Goal: Task Accomplishment & Management: Manage account settings

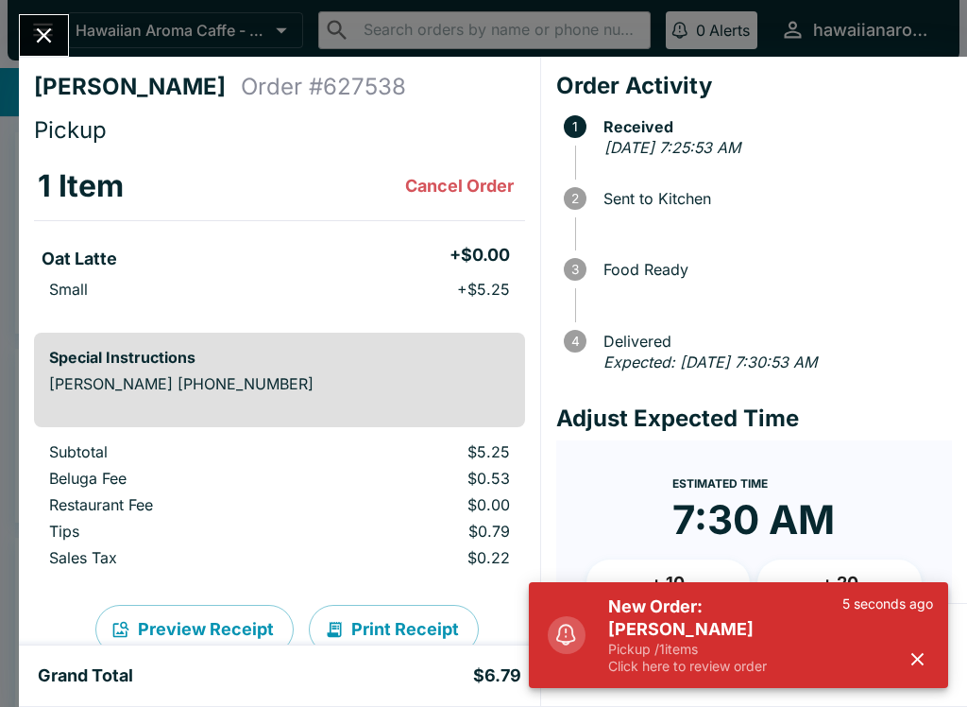
click at [917, 645] on button "button" at bounding box center [917, 658] width 31 height 31
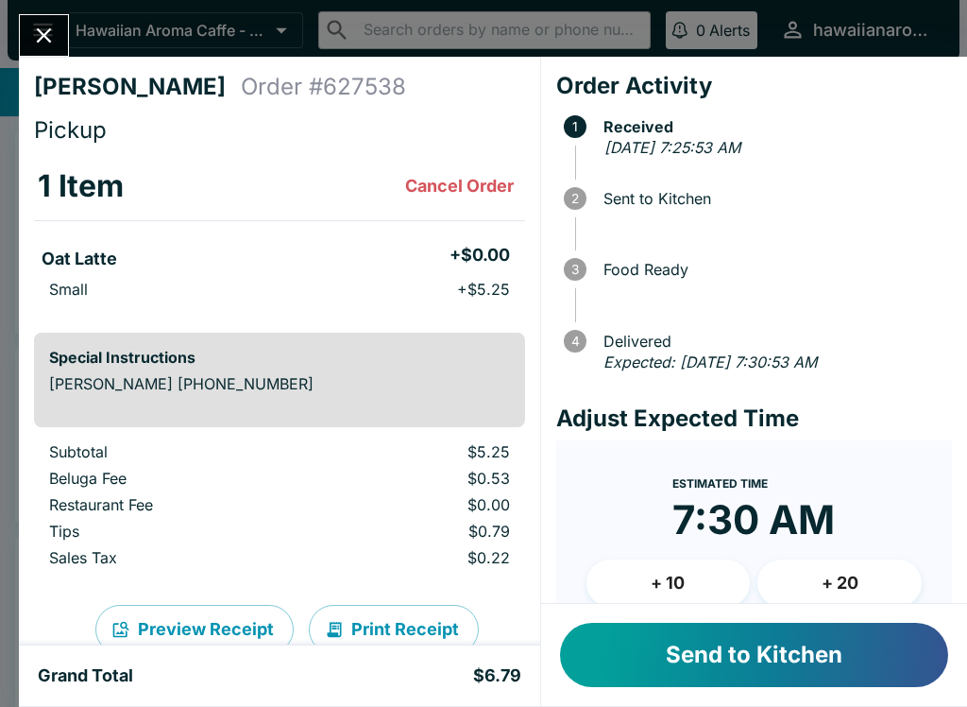
click at [875, 649] on div "New Order: [PERSON_NAME] Pickup / 1 items Click here to review order 6 seconds …" at bounding box center [738, 635] width 419 height 106
click at [688, 644] on button "Send to Kitchen" at bounding box center [754, 654] width 388 height 64
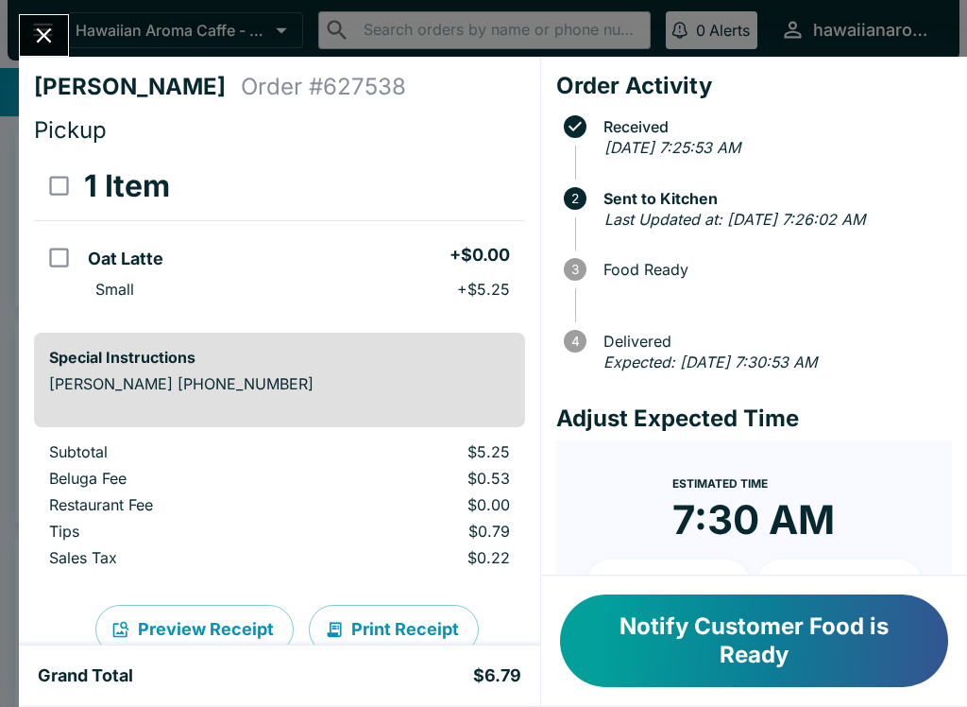
click at [46, 8] on div "[PERSON_NAME] Order # 627538 Pickup 1 Item Oat Latte + $0.00 Small + $5.25 Spec…" at bounding box center [483, 353] width 967 height 707
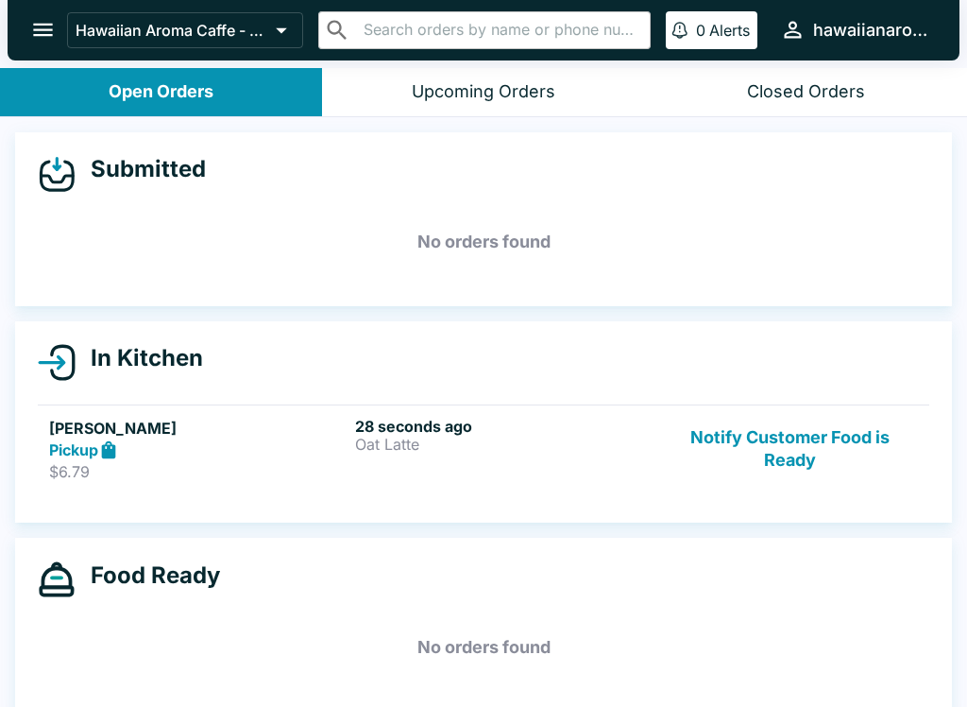
click at [405, 443] on p "Oat Latte" at bounding box center [504, 443] width 298 height 17
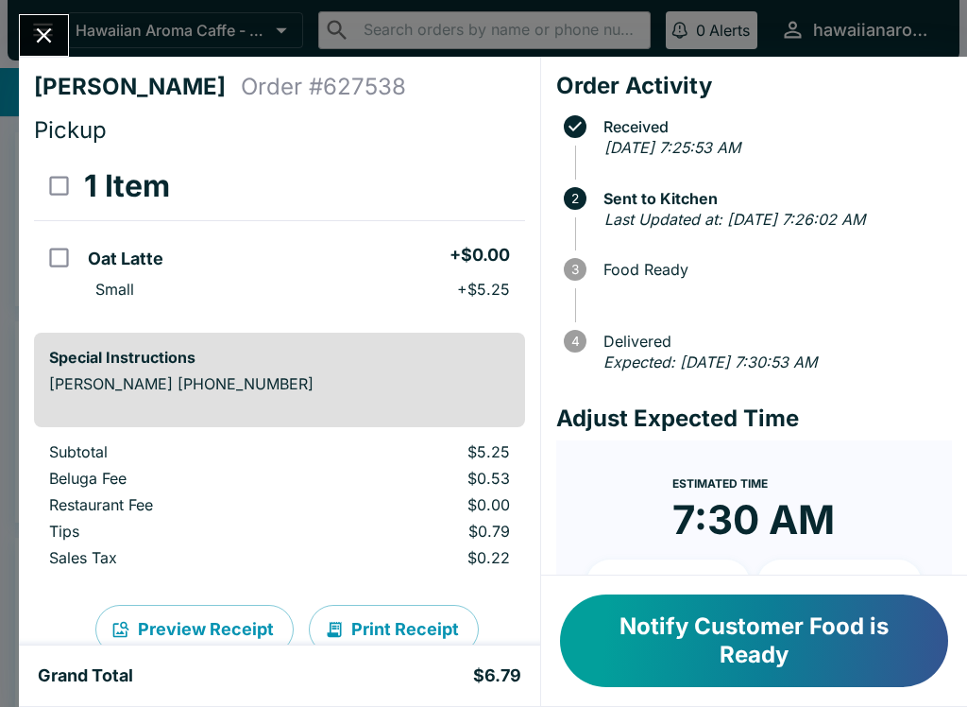
click at [54, 37] on icon "Close" at bounding box center [44, 36] width 26 height 26
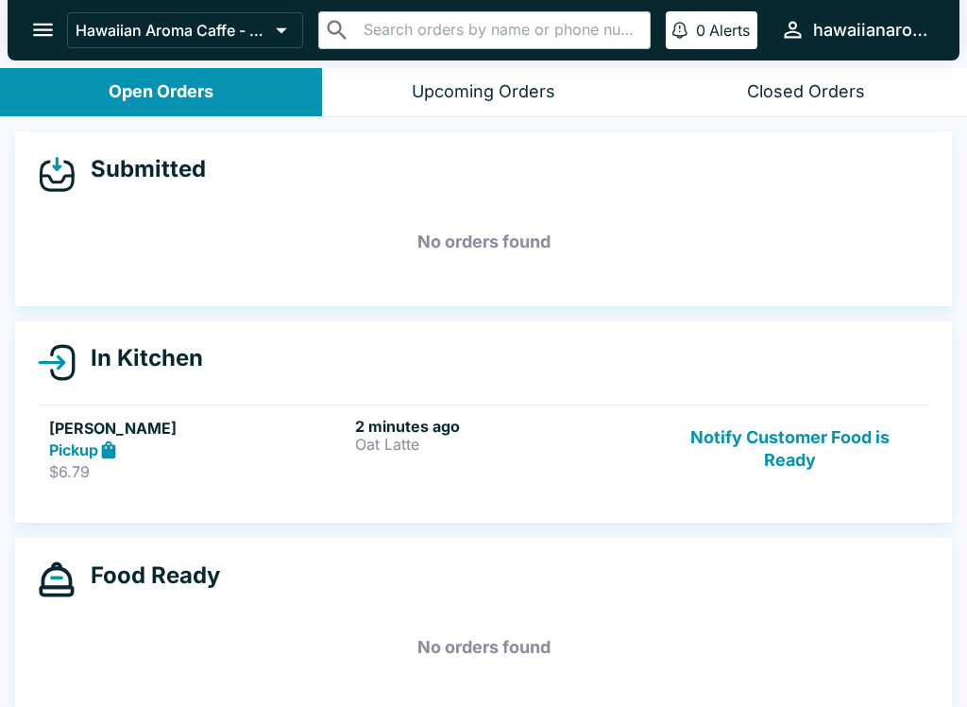
scroll to position [3, 0]
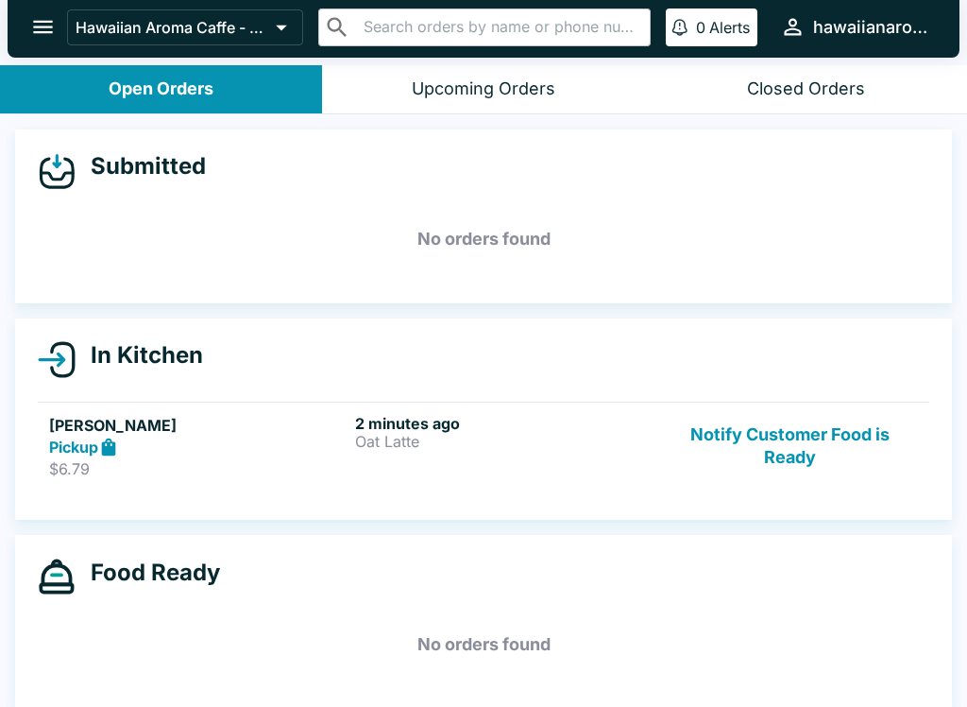
click at [101, 634] on h5 "No orders found" at bounding box center [484, 644] width 892 height 68
click at [779, 462] on button "Notify Customer Food is Ready" at bounding box center [790, 446] width 256 height 65
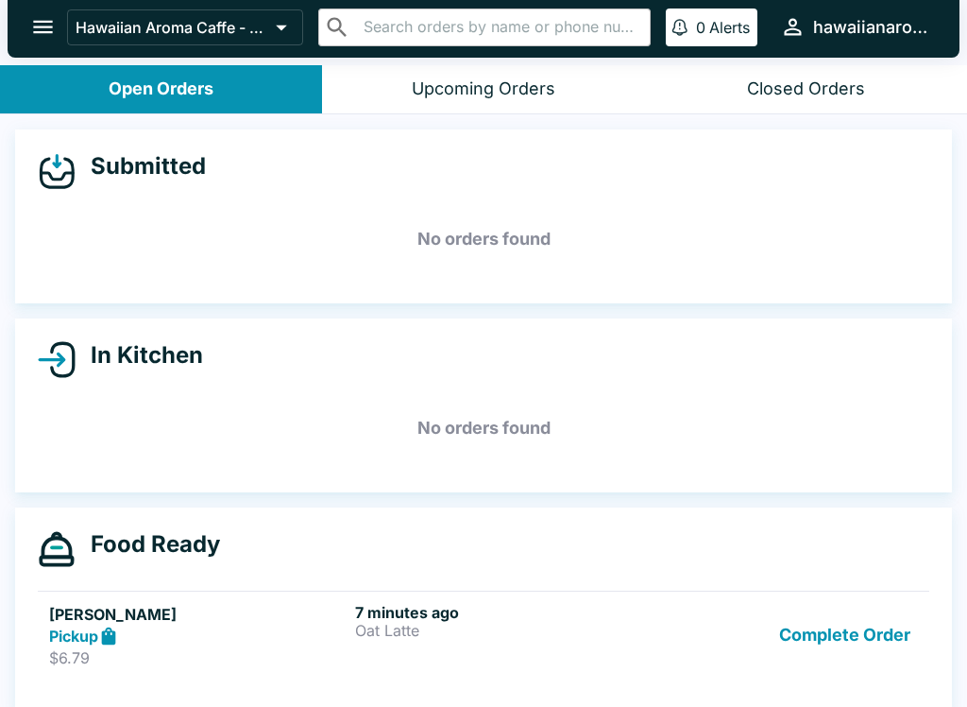
click at [544, 368] on div "In Kitchen" at bounding box center [484, 360] width 892 height 38
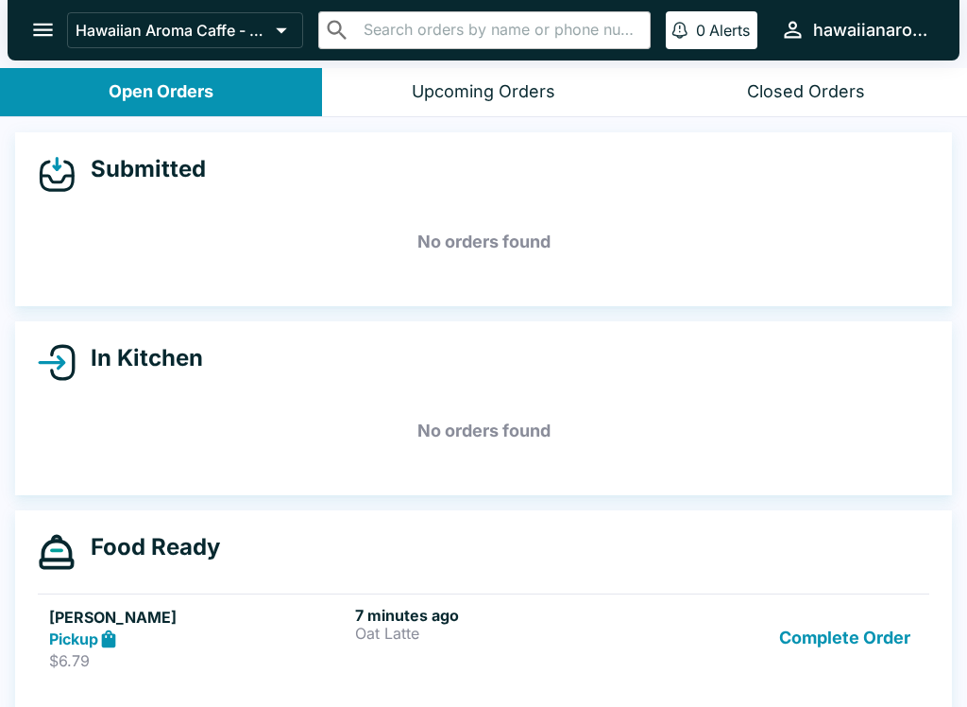
click at [255, 620] on h5 "[PERSON_NAME]" at bounding box center [198, 616] width 298 height 23
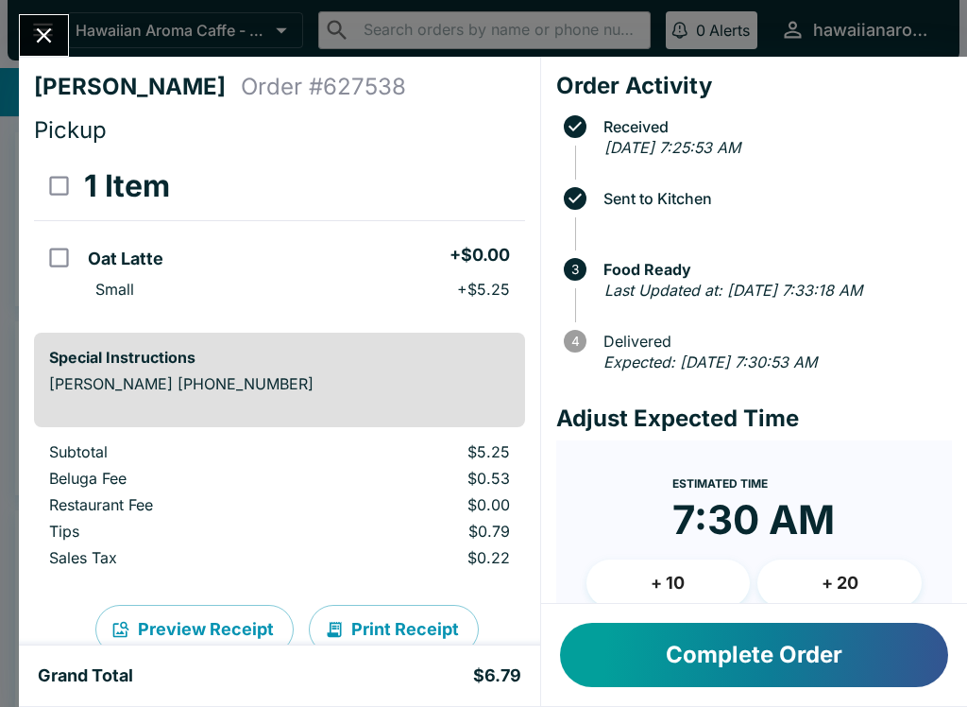
click at [720, 664] on button "Complete Order" at bounding box center [754, 654] width 388 height 64
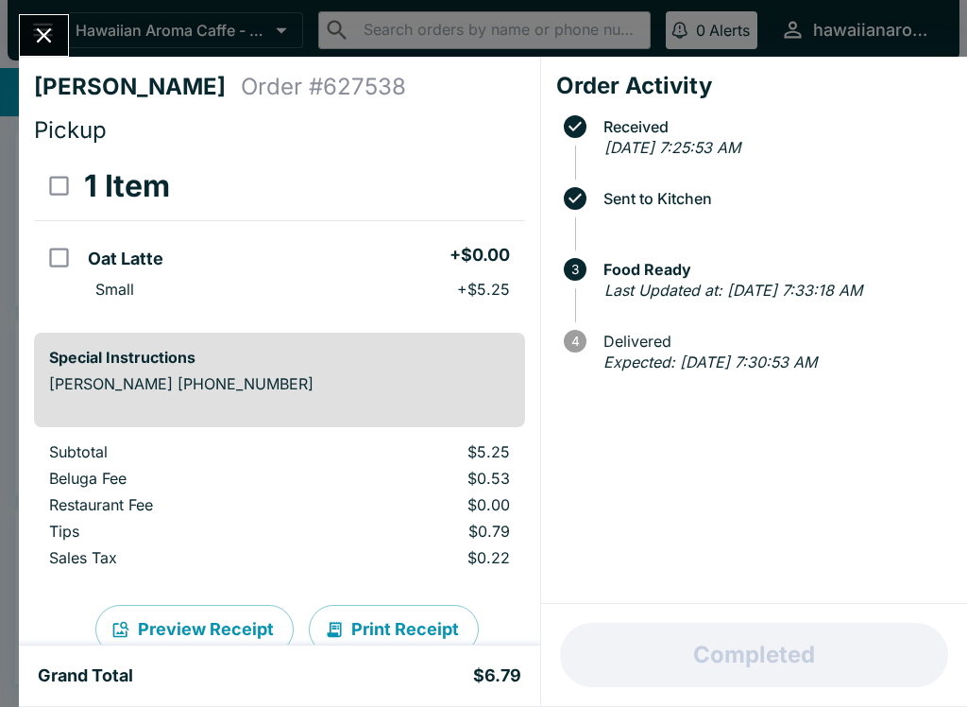
click at [719, 664] on div "Completed" at bounding box center [754, 655] width 426 height 102
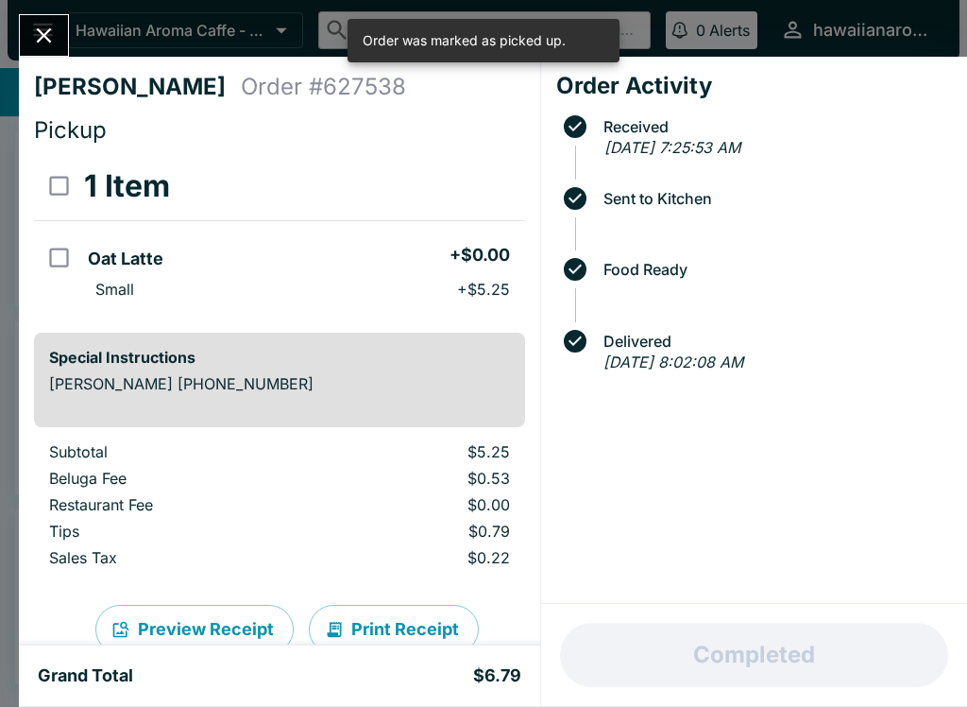
click at [52, 33] on icon "Close" at bounding box center [44, 36] width 26 height 26
